Goal: Information Seeking & Learning: Check status

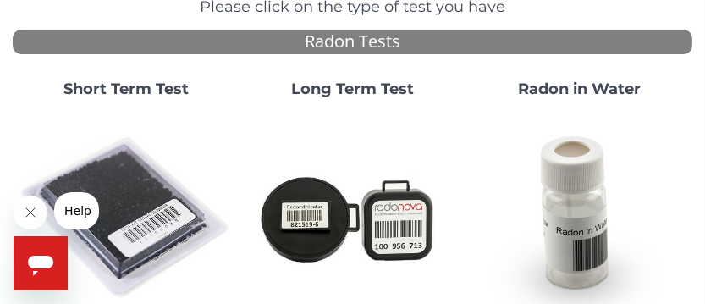
scroll to position [169, 0]
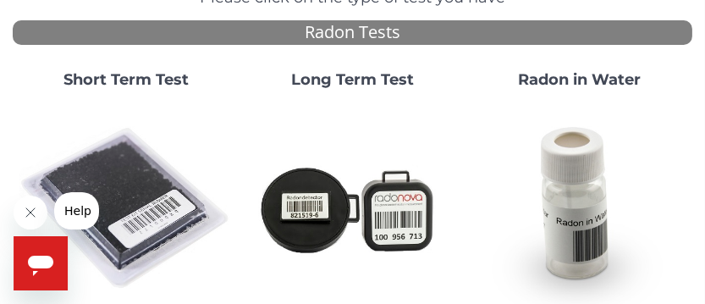
click at [168, 72] on strong "Short Term Test" at bounding box center [125, 79] width 125 height 19
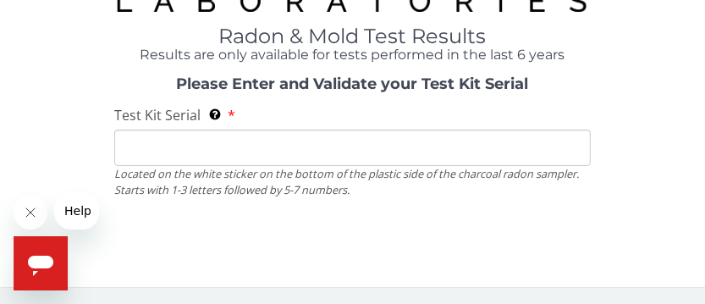
scroll to position [138, 0]
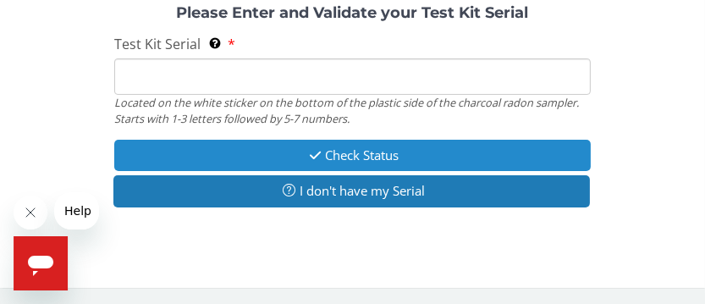
click at [443, 150] on button "Check Status" at bounding box center [352, 155] width 476 height 31
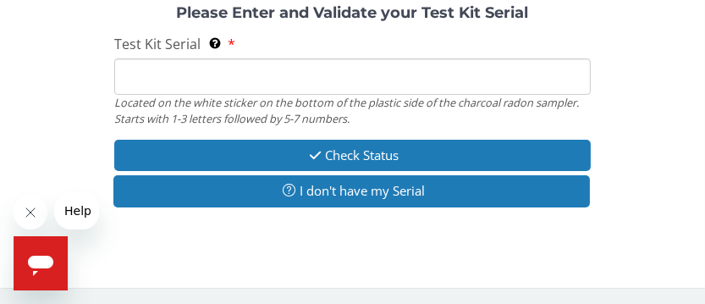
click at [488, 80] on input "Test Kit Serial Located on the white sticker on the bottom of the plastic side …" at bounding box center [352, 76] width 476 height 36
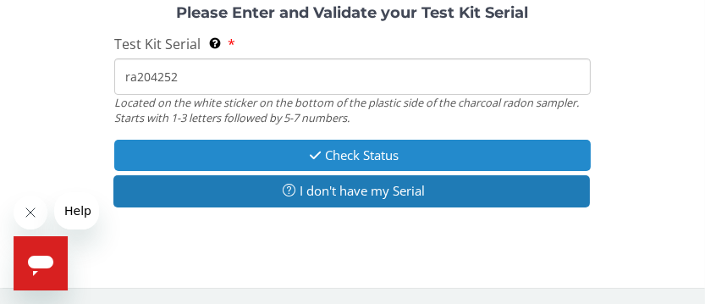
type input "ra204252"
click at [376, 150] on button "Check Status" at bounding box center [352, 155] width 476 height 31
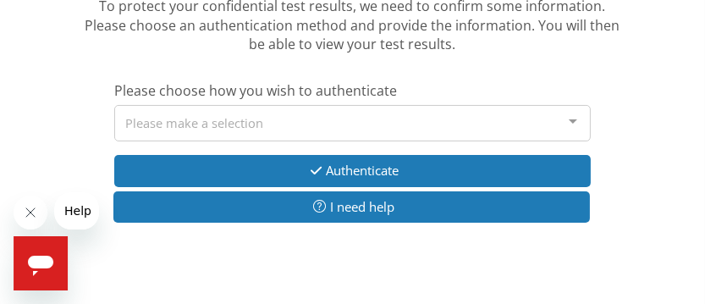
scroll to position [236, 0]
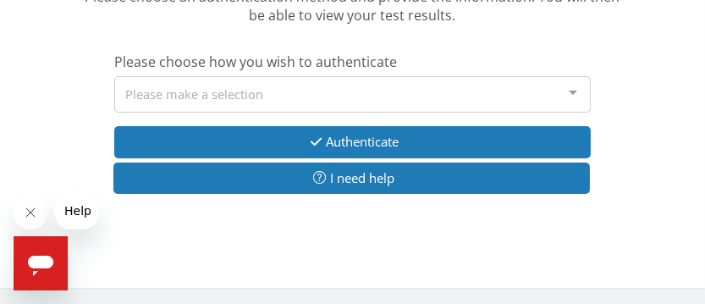
click at [417, 87] on div "Please make a selection" at bounding box center [352, 94] width 476 height 36
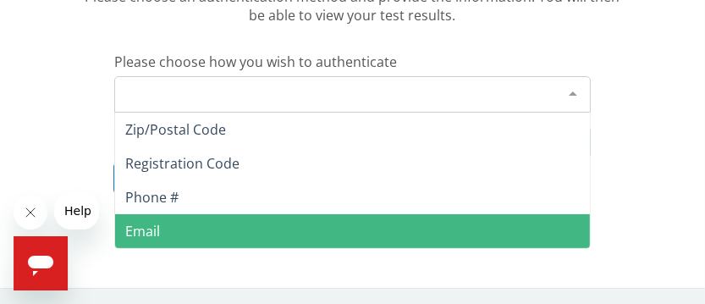
click at [167, 228] on span "Email" at bounding box center [352, 231] width 474 height 34
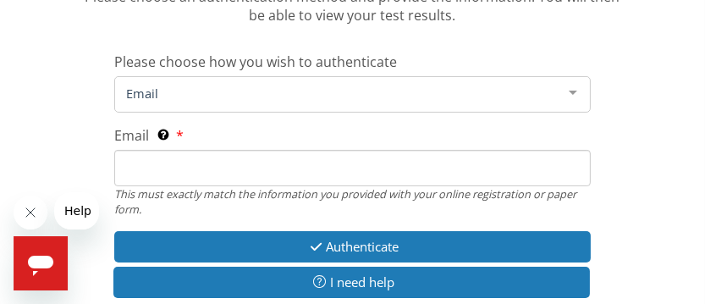
click at [433, 88] on span "Email" at bounding box center [338, 93] width 433 height 19
click at [439, 85] on span "Email" at bounding box center [338, 93] width 433 height 19
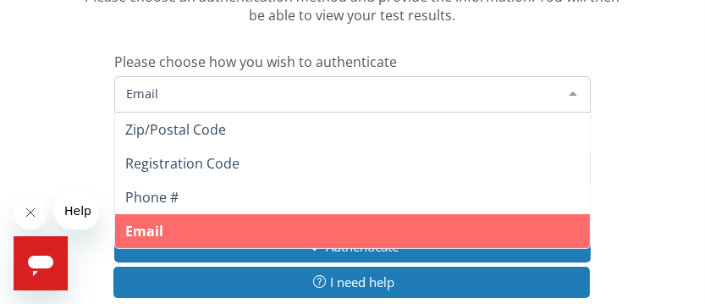
click at [439, 84] on span "Email" at bounding box center [338, 93] width 433 height 19
click at [353, 220] on span "Email" at bounding box center [352, 231] width 474 height 34
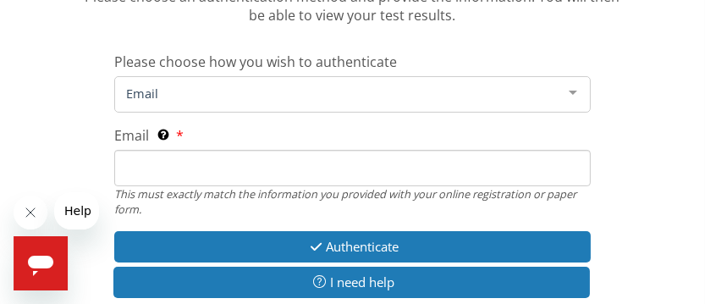
click at [450, 170] on input "Email This must exactly match the information you provided with your online reg…" at bounding box center [352, 168] width 476 height 36
type input "avisk@prtel.com"
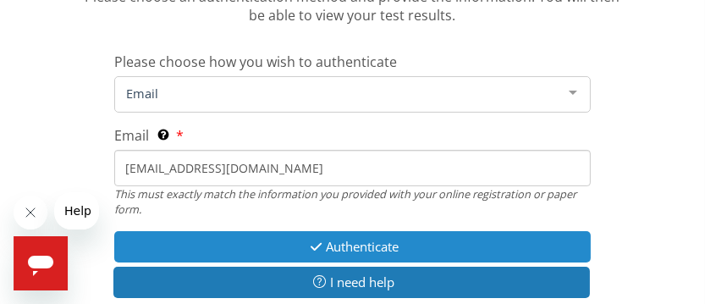
click at [328, 239] on button "Authenticate" at bounding box center [352, 246] width 476 height 31
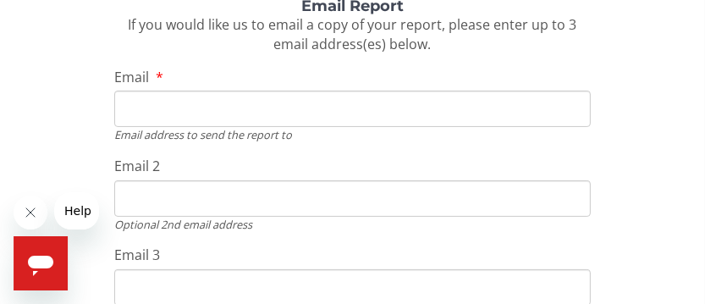
scroll to position [360, 0]
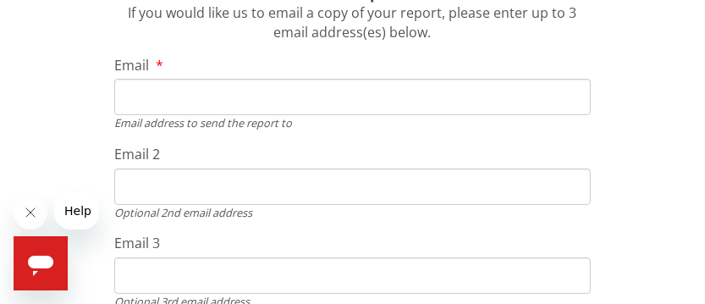
click at [432, 99] on input "Email" at bounding box center [352, 97] width 476 height 36
type input "avisk@prtel.com"
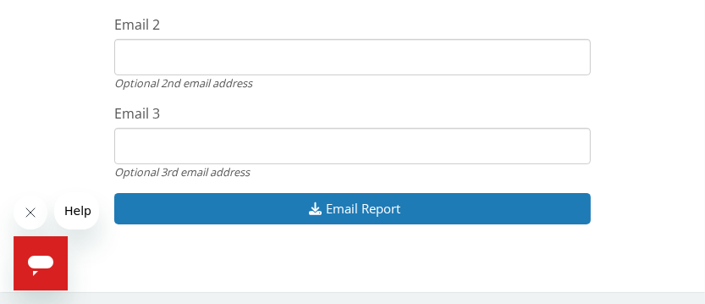
scroll to position [493, 0]
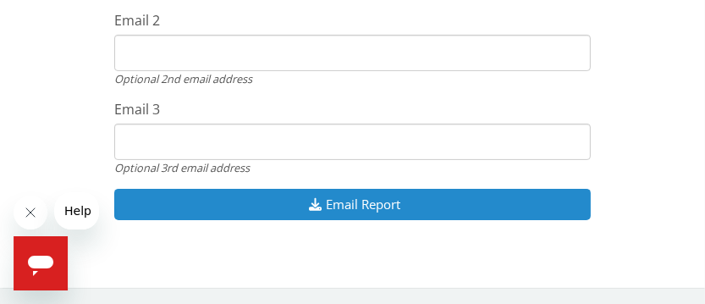
click at [389, 204] on button "Email Report" at bounding box center [352, 204] width 476 height 31
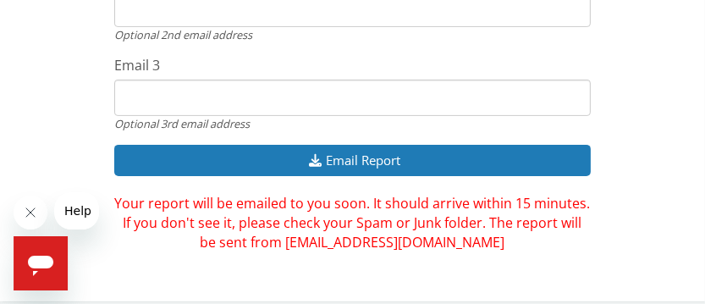
scroll to position [552, 0]
